Goal: Task Accomplishment & Management: Manage account settings

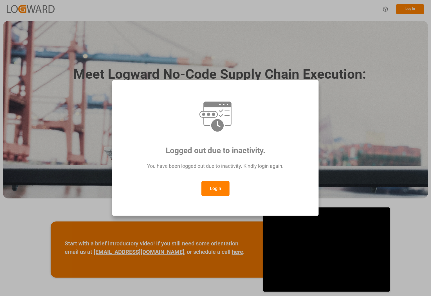
click at [218, 188] on button "Login" at bounding box center [215, 188] width 28 height 15
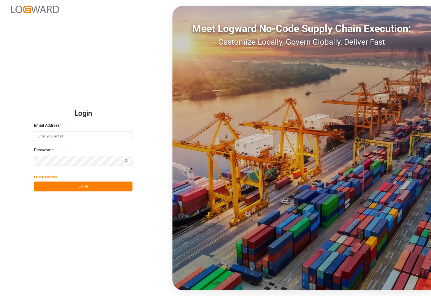
type input "[PERSON_NAME][EMAIL_ADDRESS][PERSON_NAME][DOMAIN_NAME]"
click at [41, 182] on button "Log In" at bounding box center [83, 187] width 98 height 10
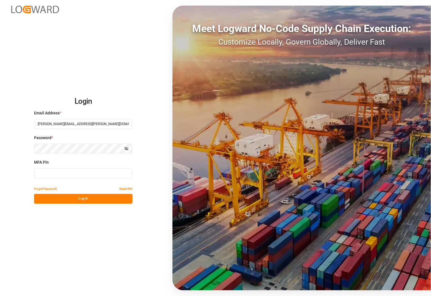
click at [44, 171] on input at bounding box center [83, 174] width 98 height 10
type input "665220"
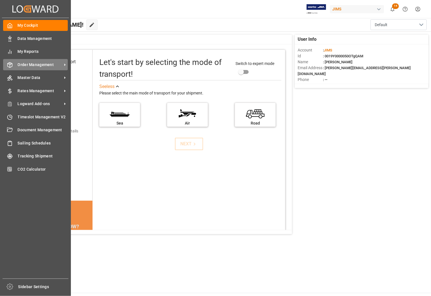
click at [26, 63] on span "Order Management" at bounding box center [40, 65] width 44 height 6
click at [42, 64] on span "Order Management" at bounding box center [40, 65] width 44 height 6
click at [27, 65] on span "Order Management" at bounding box center [40, 65] width 44 height 6
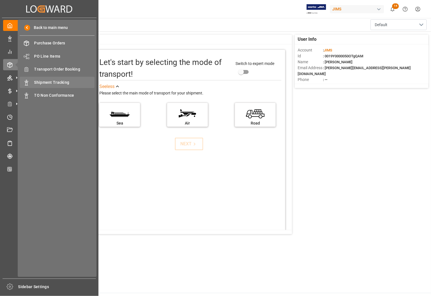
click at [48, 80] on span "Shipment Tracking" at bounding box center [64, 83] width 60 height 6
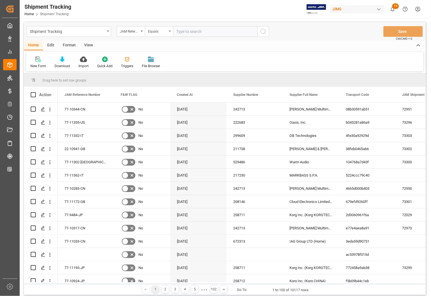
click at [193, 33] on input "text" at bounding box center [215, 31] width 84 height 11
type input "77-11352-US"
click at [265, 32] on icon "search button" at bounding box center [263, 31] width 7 height 7
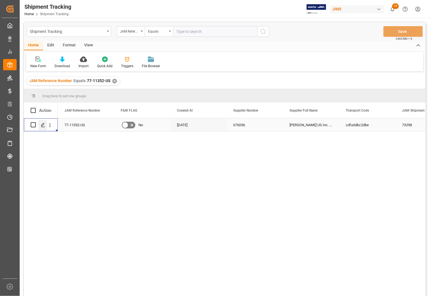
click at [43, 124] on icon "Press SPACE to select this row." at bounding box center [43, 125] width 5 height 5
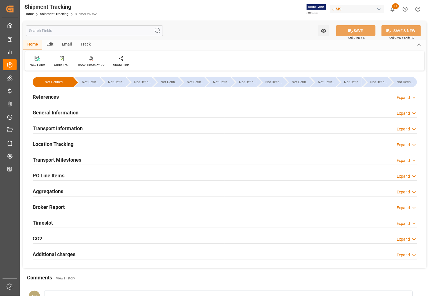
type input "[DATE] 00:00"
click at [52, 159] on h2 "Transport Milestones" at bounding box center [57, 160] width 49 height 8
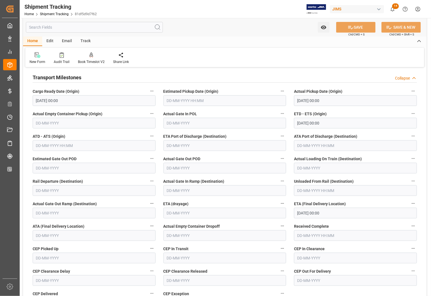
scroll to position [70, 0]
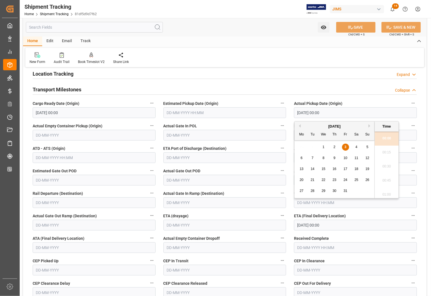
click at [337, 116] on input "[DATE] 00:00" at bounding box center [355, 112] width 123 height 11
drag, startPoint x: 337, startPoint y: 116, endPoint x: 295, endPoint y: 115, distance: 41.4
click at [295, 115] on input "[DATE] 00:00" at bounding box center [355, 112] width 123 height 11
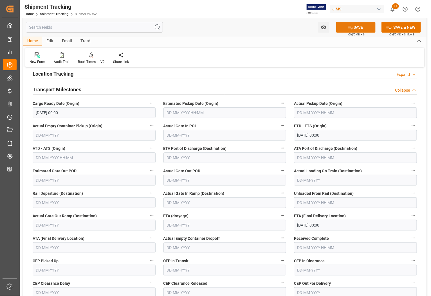
click at [360, 26] on button "SAVE" at bounding box center [355, 27] width 39 height 11
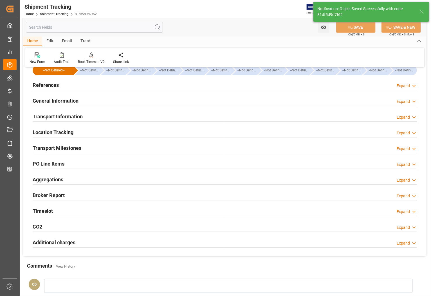
scroll to position [0, 0]
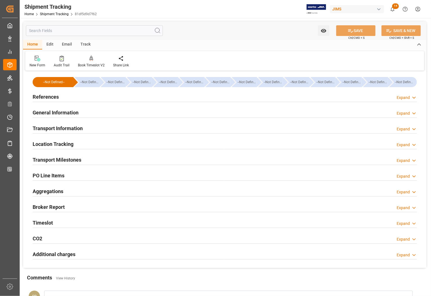
click at [53, 96] on h2 "References" at bounding box center [46, 97] width 26 height 8
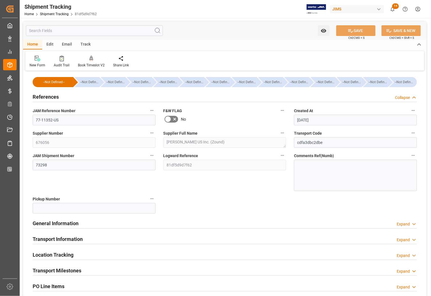
click at [53, 96] on h2 "References" at bounding box center [46, 97] width 26 height 8
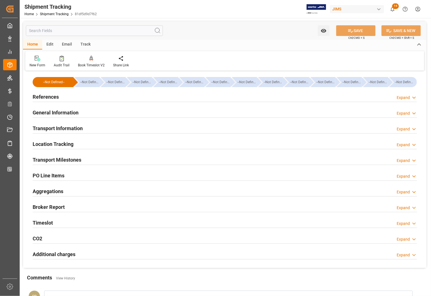
click at [61, 113] on h2 "General Information" at bounding box center [56, 113] width 46 height 8
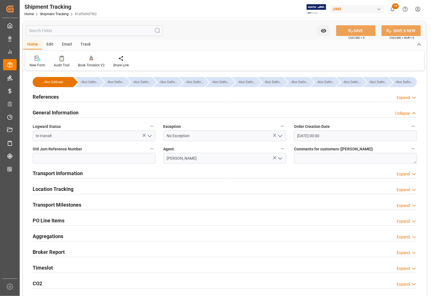
click at [150, 135] on icon "open menu" at bounding box center [149, 136] width 7 height 7
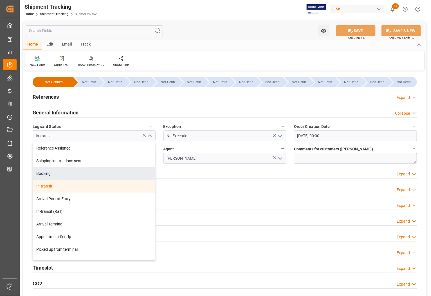
click at [65, 174] on div "Booking" at bounding box center [94, 173] width 122 height 13
type input "Booking"
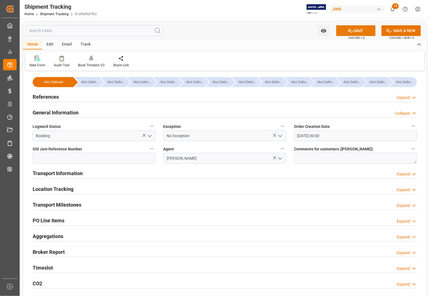
click at [356, 28] on button "SAVE" at bounding box center [355, 30] width 39 height 11
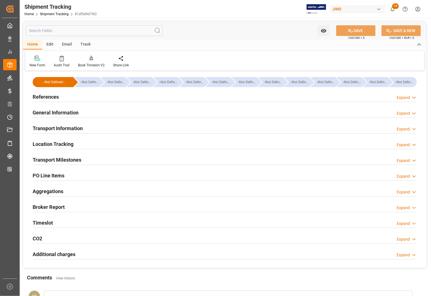
click at [59, 160] on h2 "Transport Milestones" at bounding box center [57, 160] width 49 height 8
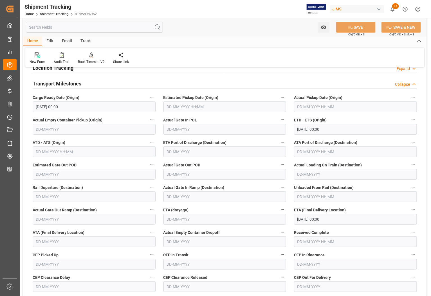
scroll to position [70, 0]
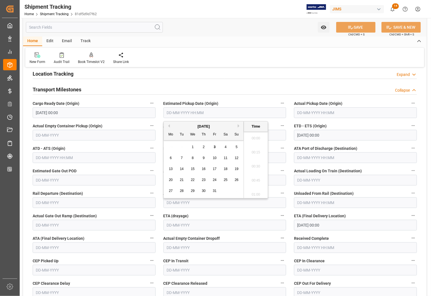
click at [220, 114] on input "text" at bounding box center [224, 112] width 123 height 11
click at [214, 147] on span "3" at bounding box center [215, 147] width 2 height 4
type input "[DATE] 00:00"
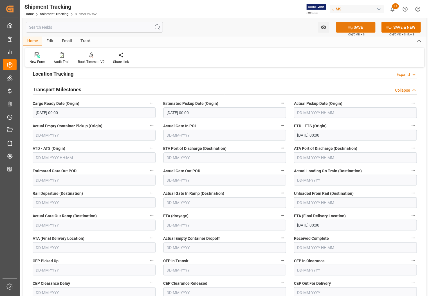
click at [359, 28] on button "SAVE" at bounding box center [355, 27] width 39 height 11
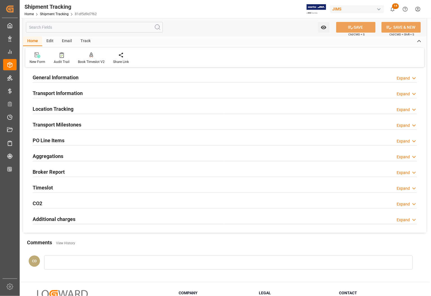
scroll to position [0, 0]
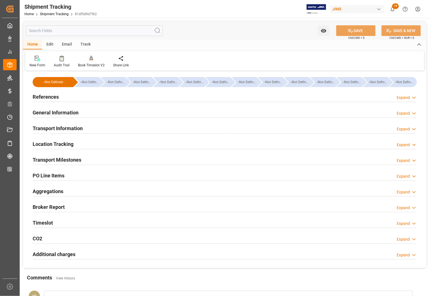
click at [41, 161] on h2 "Transport Milestones" at bounding box center [57, 160] width 49 height 8
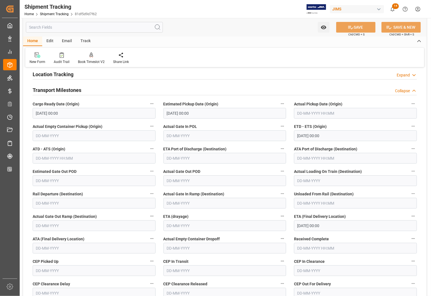
scroll to position [70, 0]
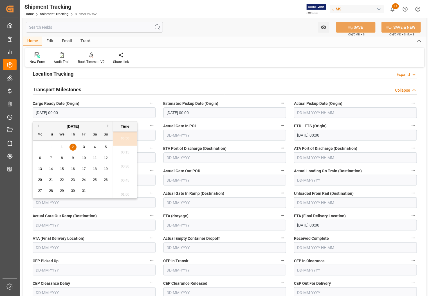
click at [85, 113] on input "[DATE] 00:00" at bounding box center [94, 112] width 123 height 11
click at [206, 114] on input "[DATE] 00:00" at bounding box center [224, 112] width 123 height 11
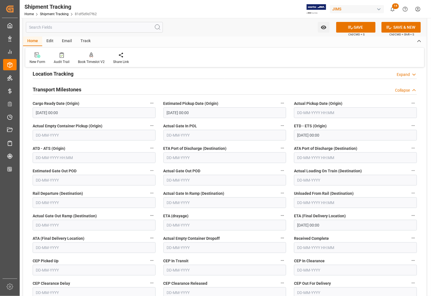
click at [188, 82] on div "Transport Milestones Collapse" at bounding box center [225, 90] width 392 height 16
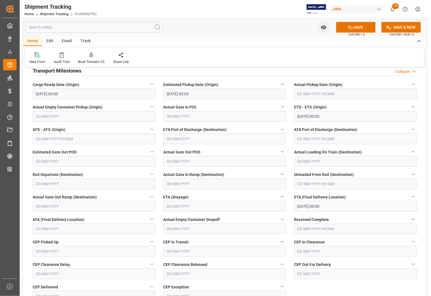
scroll to position [105, 0]
